Goal: Information Seeking & Learning: Learn about a topic

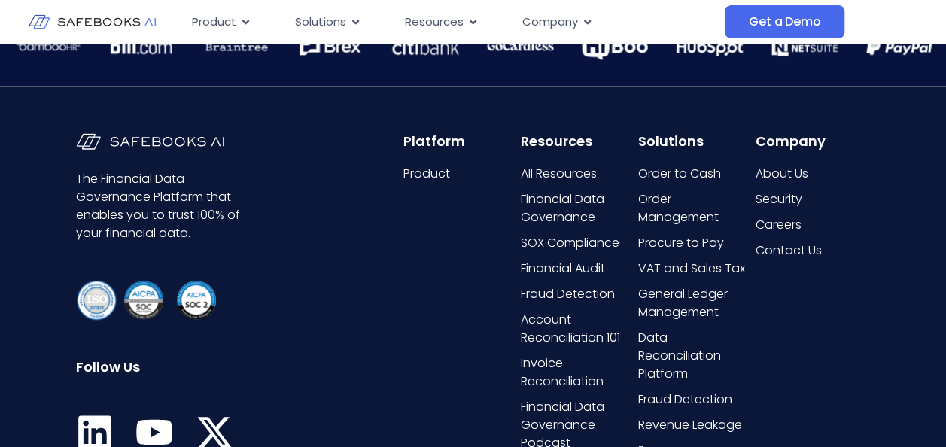
scroll to position [3658, 0]
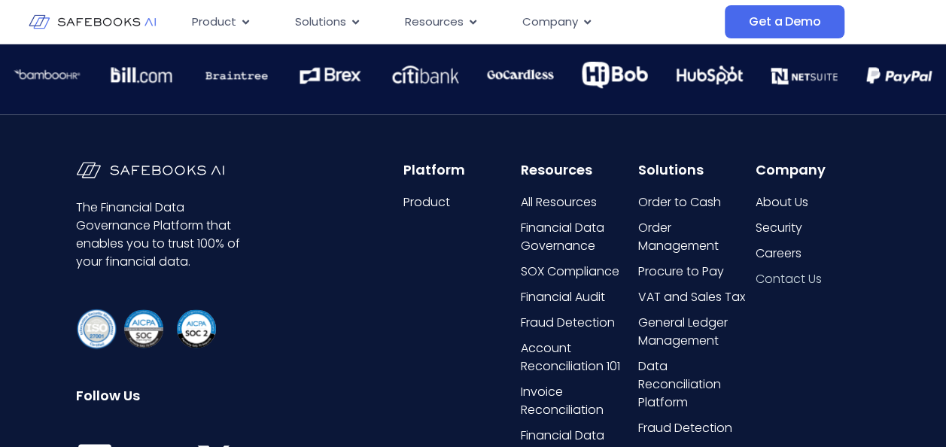
click at [797, 280] on span "Contact Us" at bounding box center [788, 279] width 66 height 18
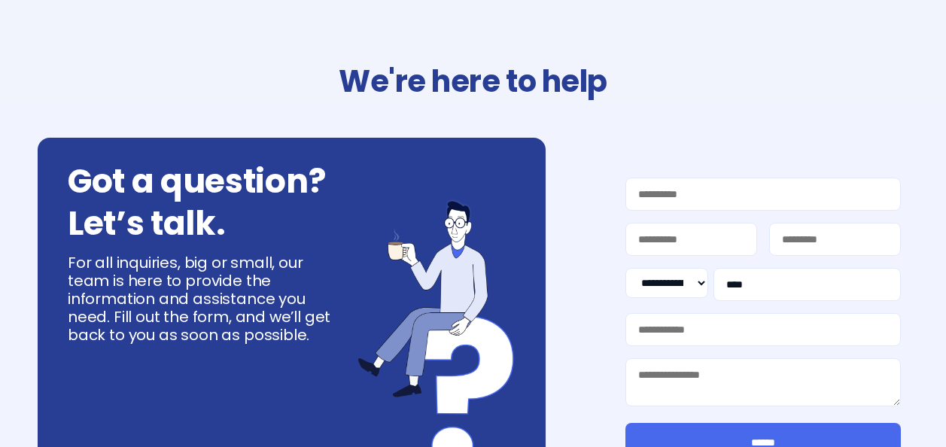
select select "**"
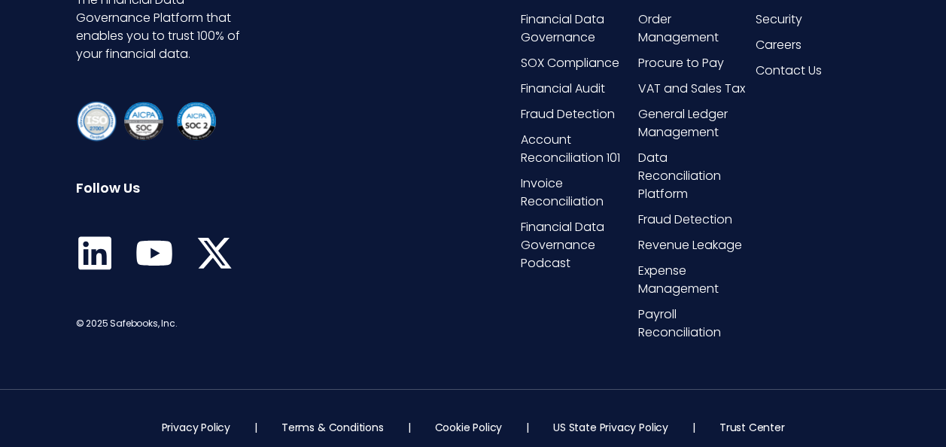
scroll to position [1016, 0]
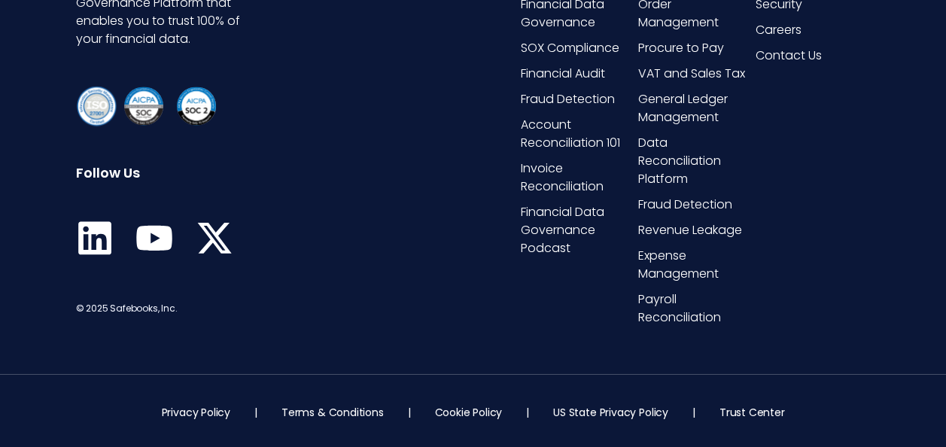
click at [87, 232] on icon at bounding box center [95, 238] width 38 height 38
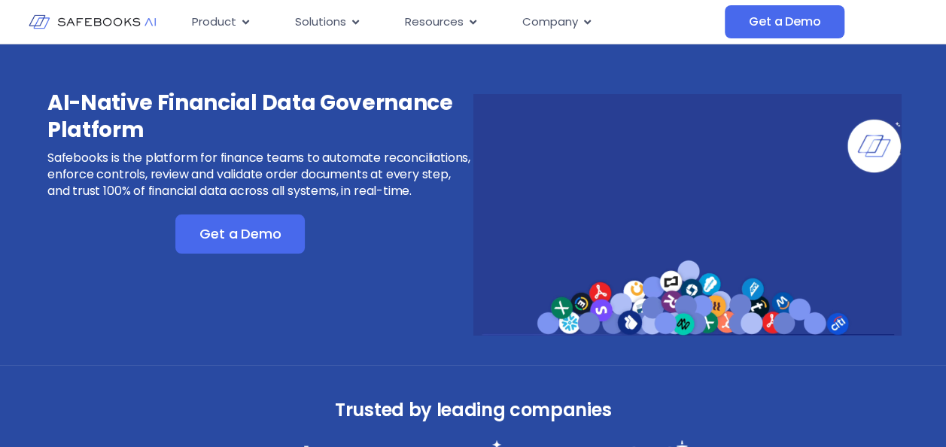
click at [568, 24] on span "Company" at bounding box center [550, 22] width 56 height 17
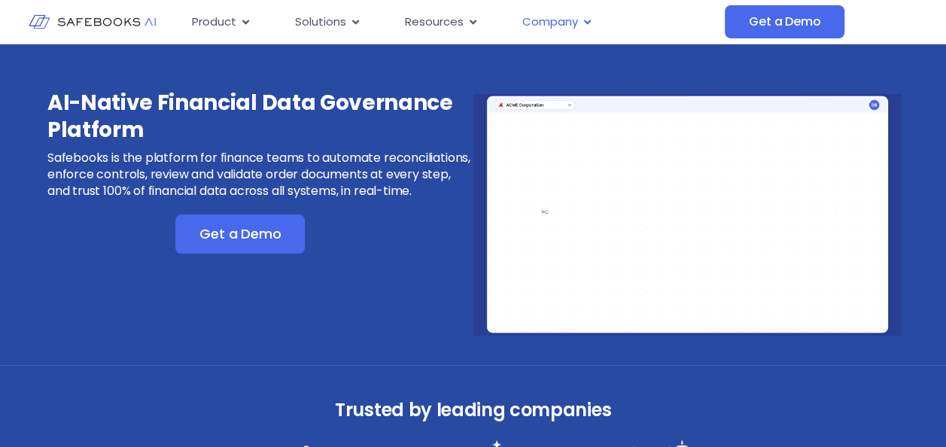
click at [561, 24] on span "Company" at bounding box center [550, 22] width 56 height 17
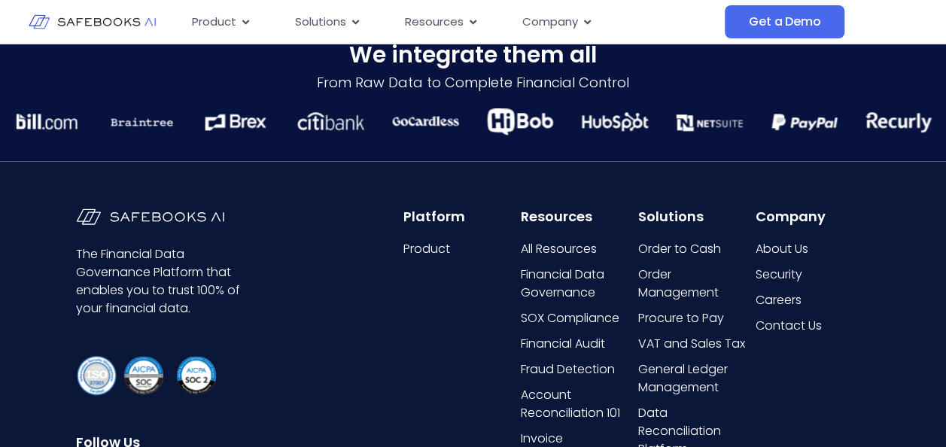
scroll to position [3883, 0]
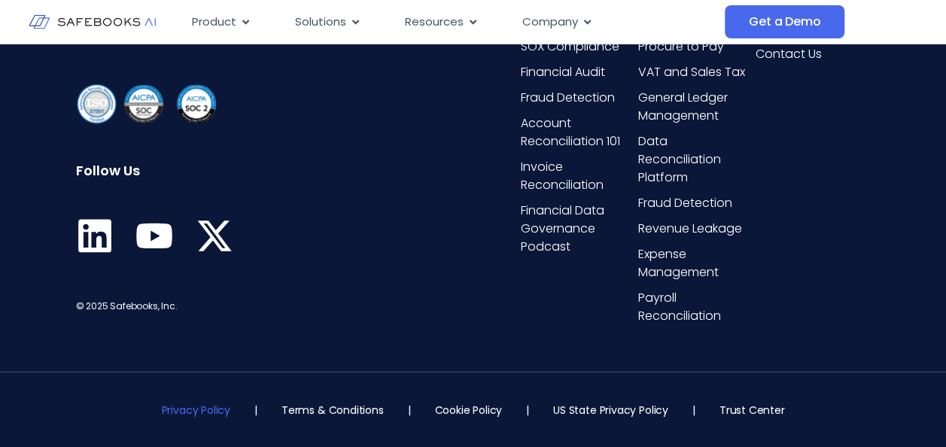
click at [203, 409] on link "Privacy Policy" at bounding box center [196, 409] width 68 height 15
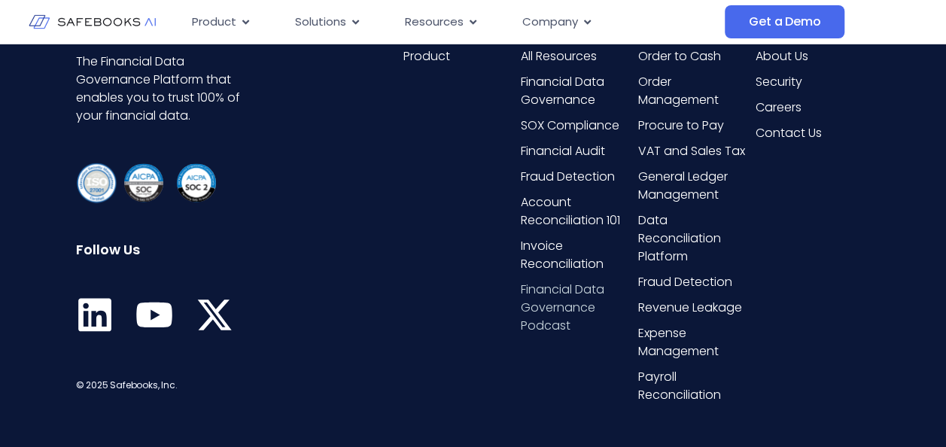
scroll to position [3733, 0]
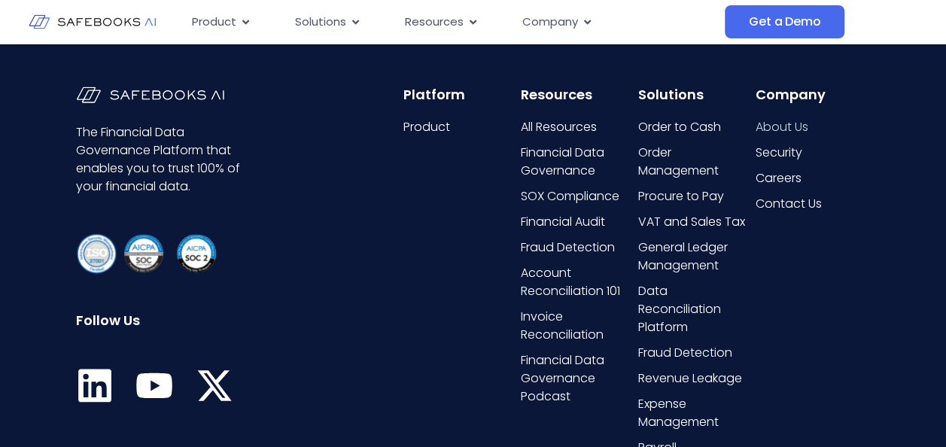
click at [805, 123] on span "About Us" at bounding box center [781, 127] width 53 height 18
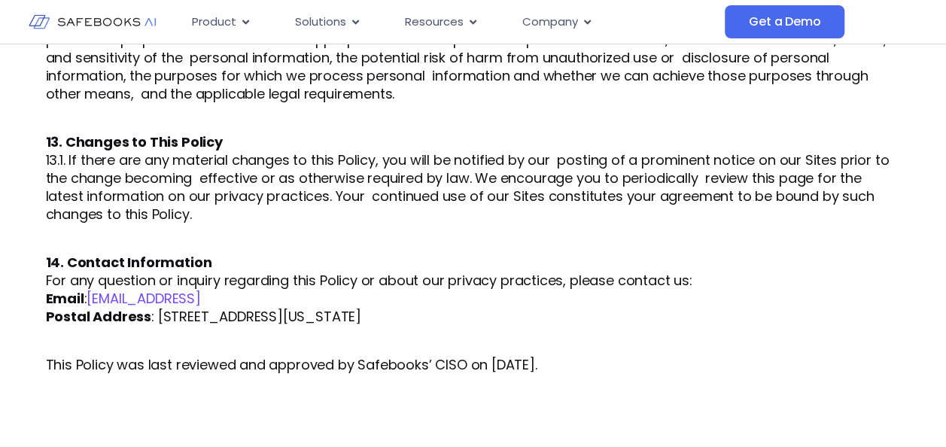
scroll to position [3160, 0]
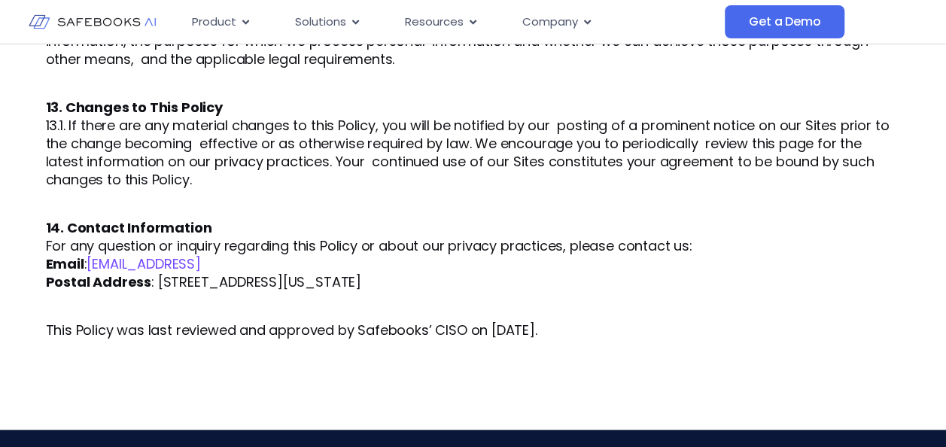
drag, startPoint x: 152, startPoint y: 266, endPoint x: 460, endPoint y: 281, distance: 308.8
copy font "1207 Delaware Ave #672, Wilmington, DE 19806"
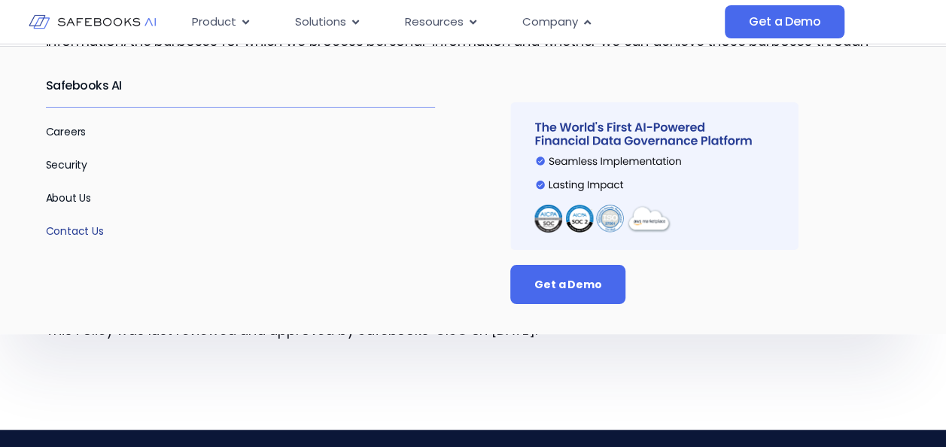
click at [98, 235] on link "Contact Us" at bounding box center [75, 230] width 58 height 15
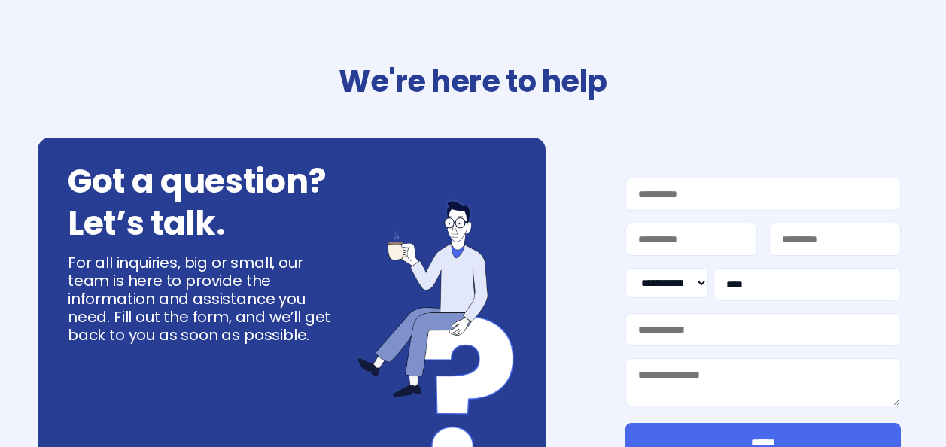
select select "**"
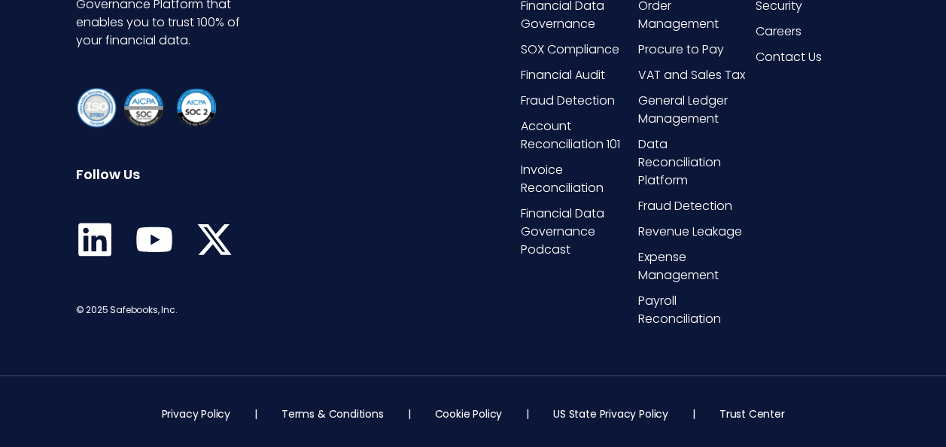
scroll to position [1016, 0]
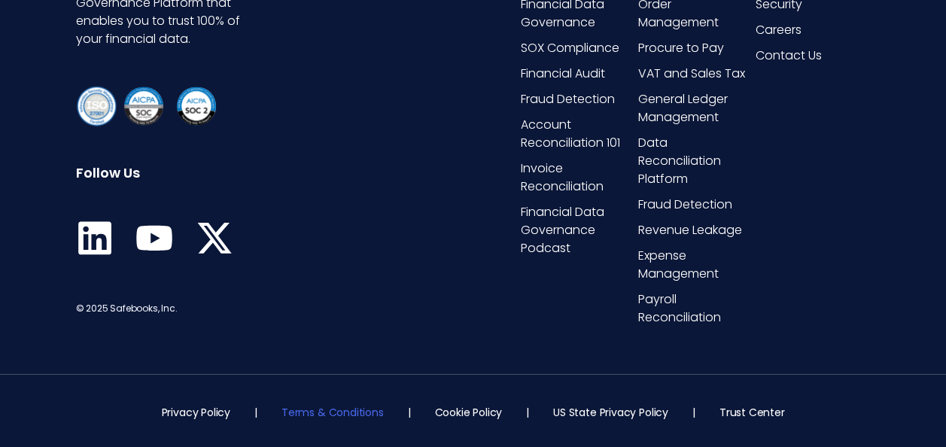
click at [345, 409] on link "Terms & Conditions" at bounding box center [332, 411] width 102 height 15
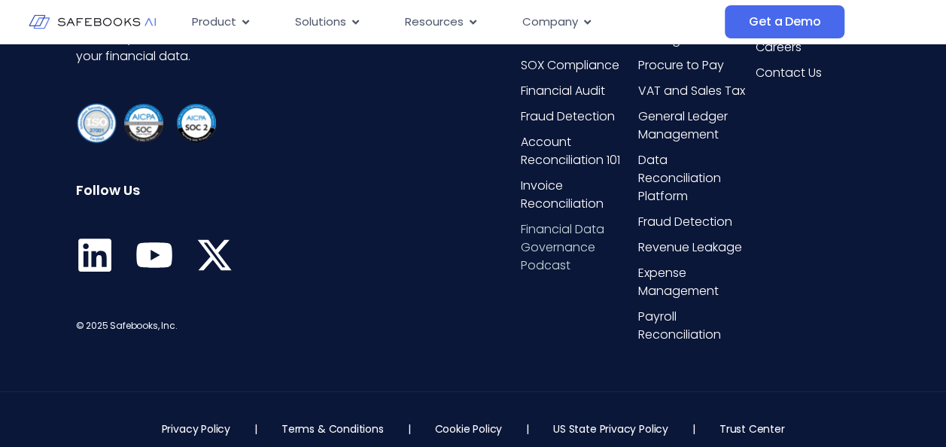
scroll to position [5493, 0]
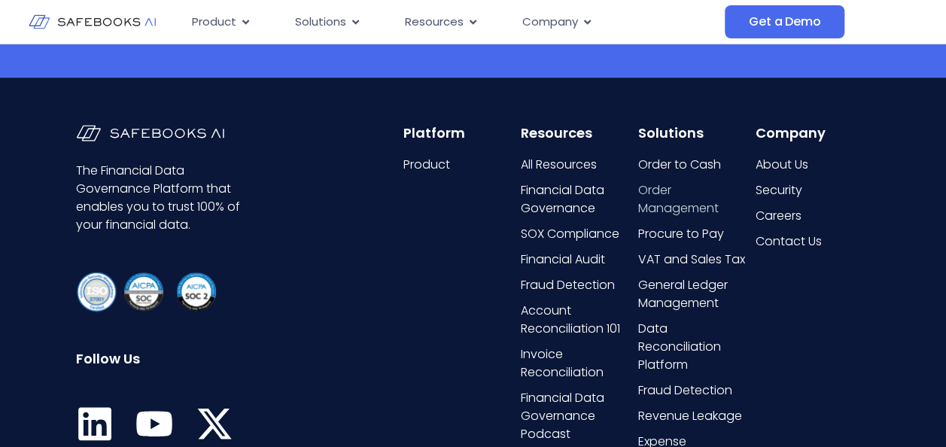
scroll to position [3160, 0]
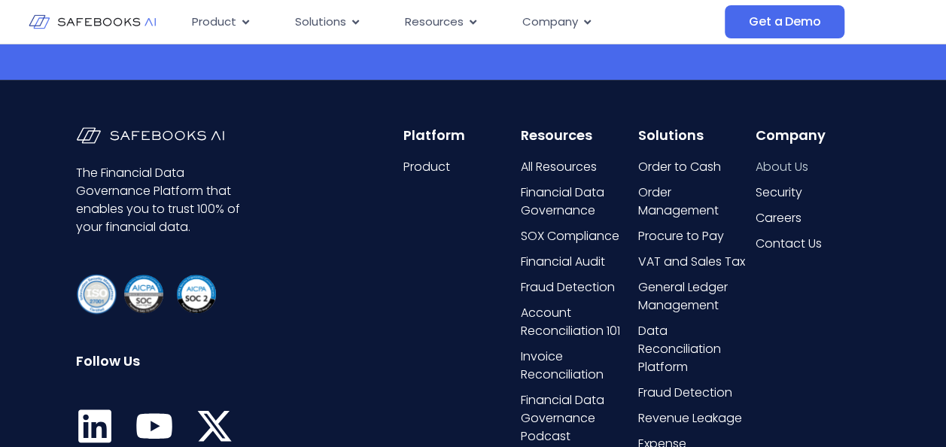
click at [781, 167] on span "About Us" at bounding box center [781, 167] width 53 height 18
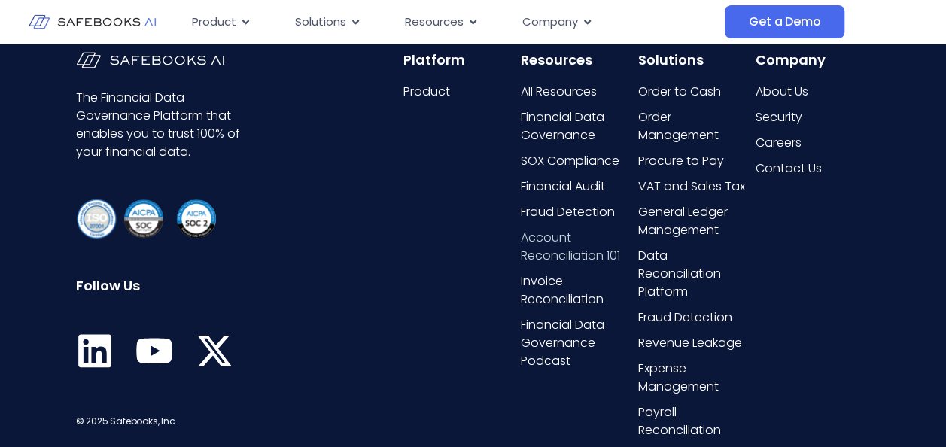
scroll to position [3349, 0]
